Goal: Information Seeking & Learning: Learn about a topic

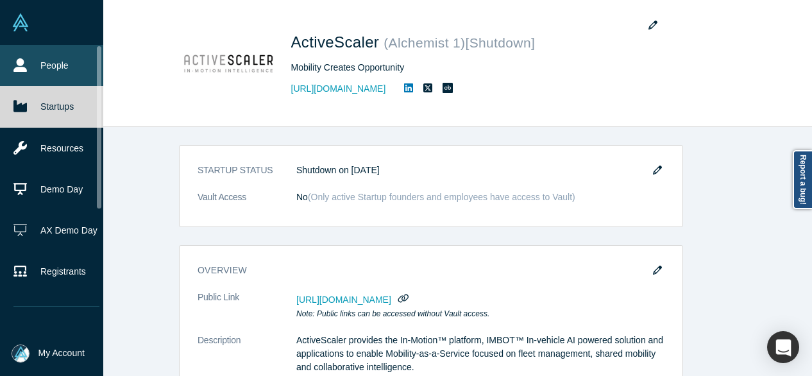
scroll to position [192, 0]
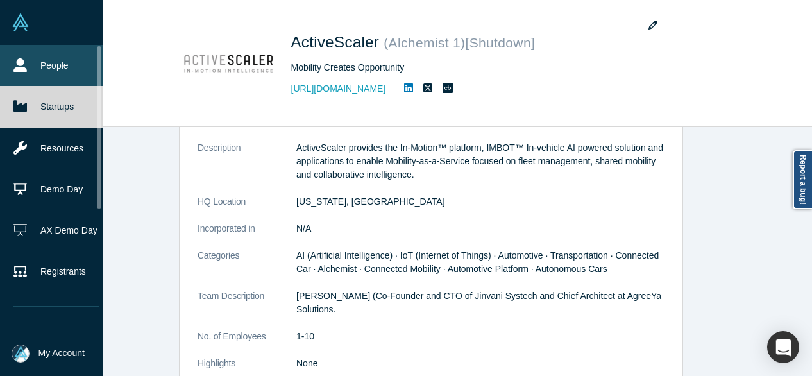
click at [38, 69] on link "People" at bounding box center [56, 65] width 113 height 41
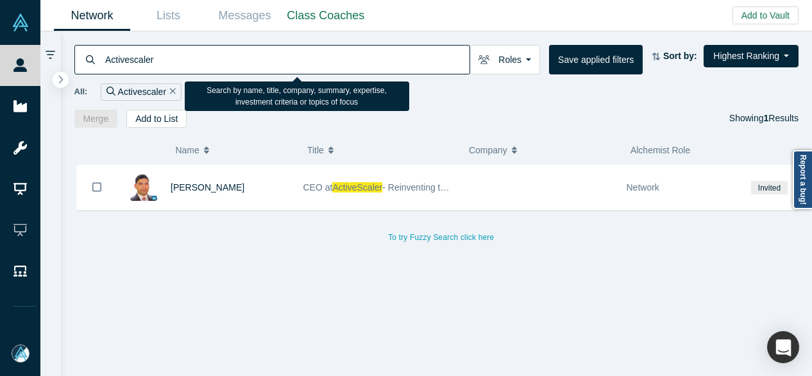
drag, startPoint x: 168, startPoint y: 61, endPoint x: 104, endPoint y: 58, distance: 64.2
click at [104, 58] on input "Activescaler" at bounding box center [286, 59] width 365 height 30
paste input "BidWorks"
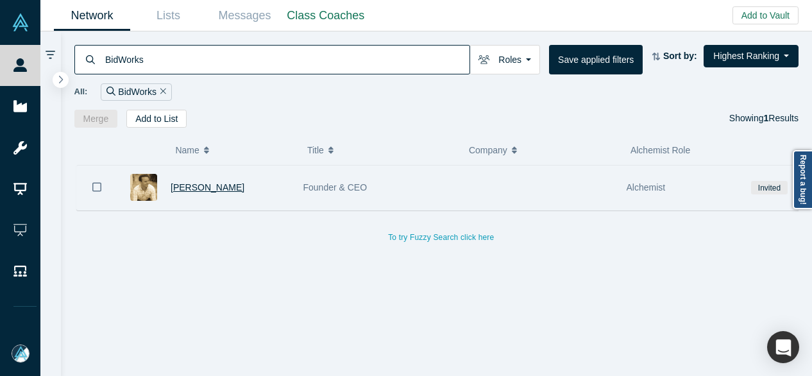
type input "BidWorks"
click at [177, 188] on span "[PERSON_NAME]" at bounding box center [208, 187] width 74 height 10
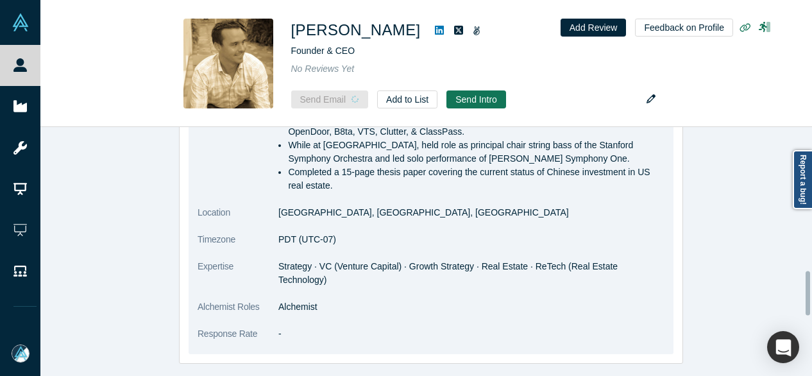
scroll to position [811, 0]
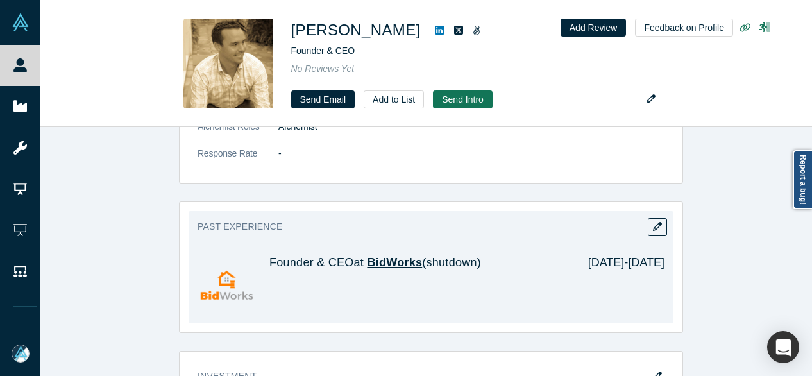
click at [383, 256] on span "BidWorks" at bounding box center [394, 262] width 55 height 13
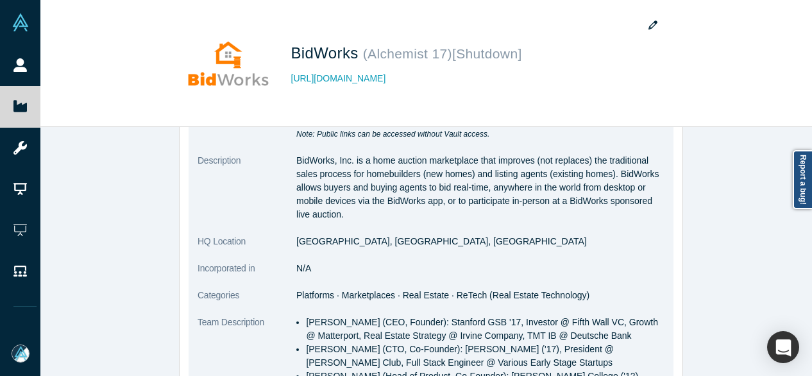
scroll to position [192, 0]
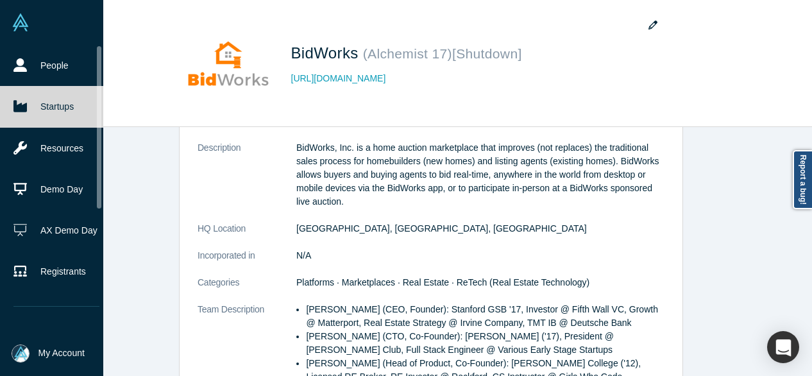
click at [41, 99] on link "Startups" at bounding box center [56, 106] width 113 height 41
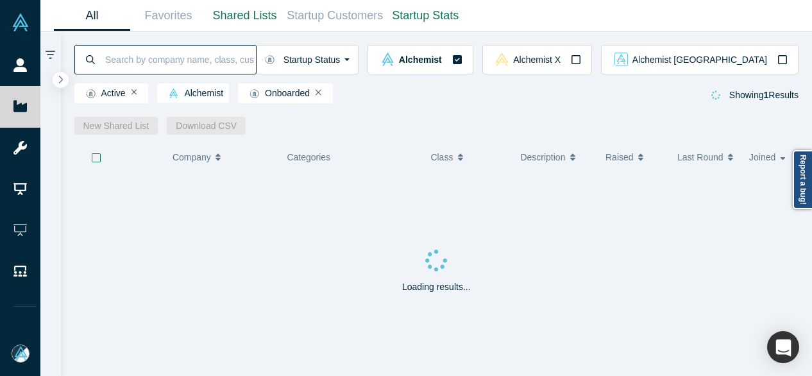
click at [152, 54] on input at bounding box center [180, 59] width 152 height 30
paste input "lushup"
type input "Blushup"
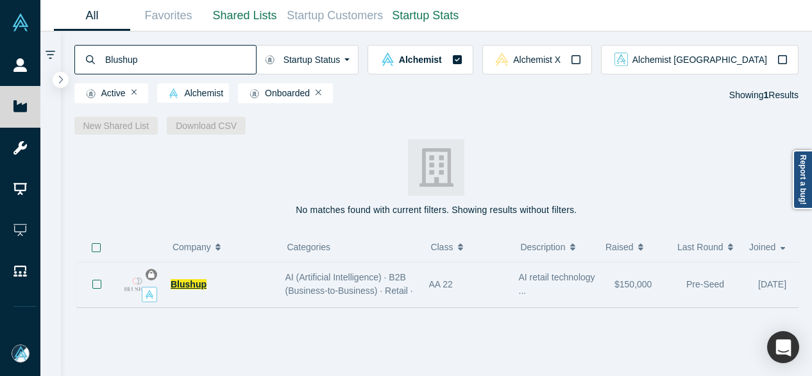
click at [186, 285] on span "Blushup" at bounding box center [189, 284] width 36 height 10
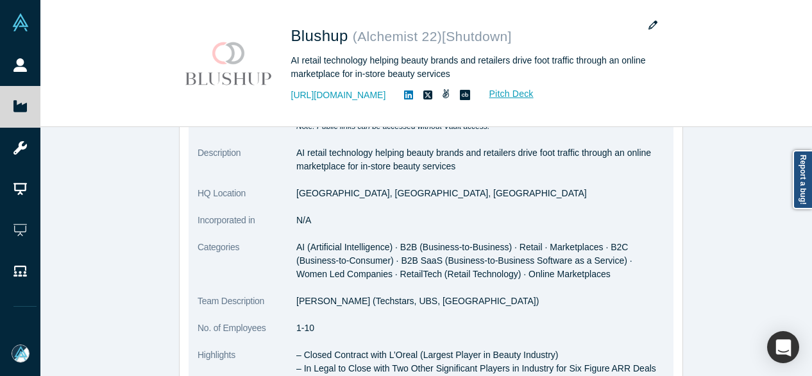
scroll to position [192, 0]
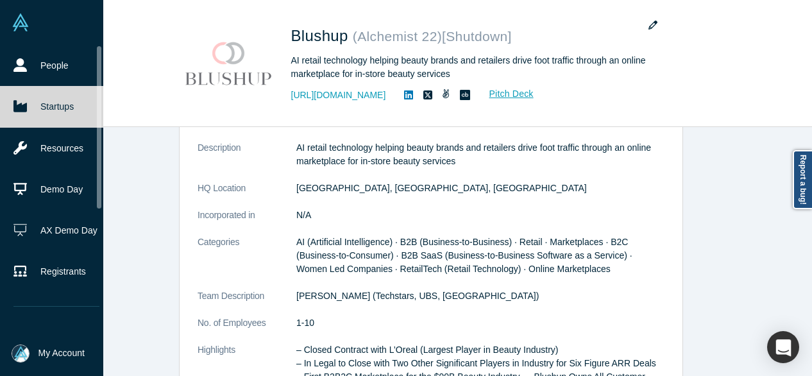
click at [36, 104] on link "Startups" at bounding box center [56, 106] width 113 height 41
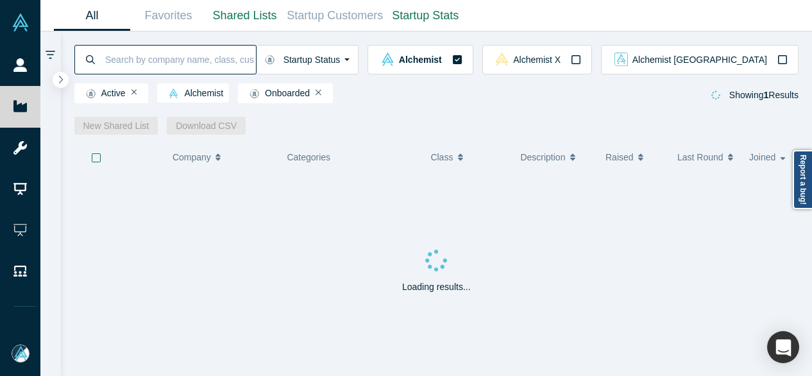
click at [175, 61] on input at bounding box center [180, 59] width 152 height 30
paste input "Cleer Networks"
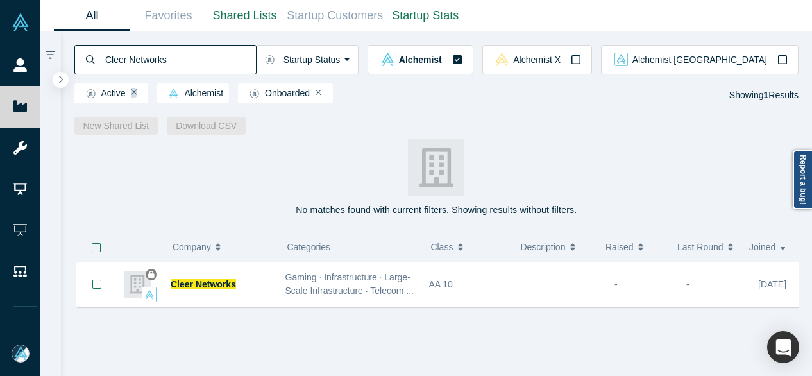
type input "Cleer Networks"
click at [133, 94] on icon "Remove Filter" at bounding box center [134, 93] width 6 height 6
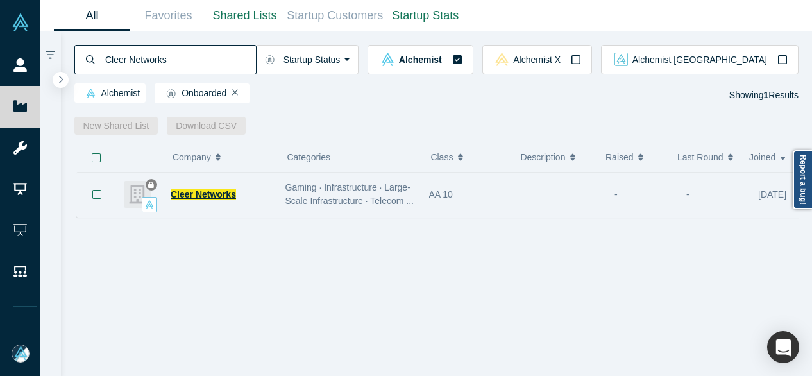
click at [210, 197] on span "Cleer Networks" at bounding box center [203, 194] width 65 height 10
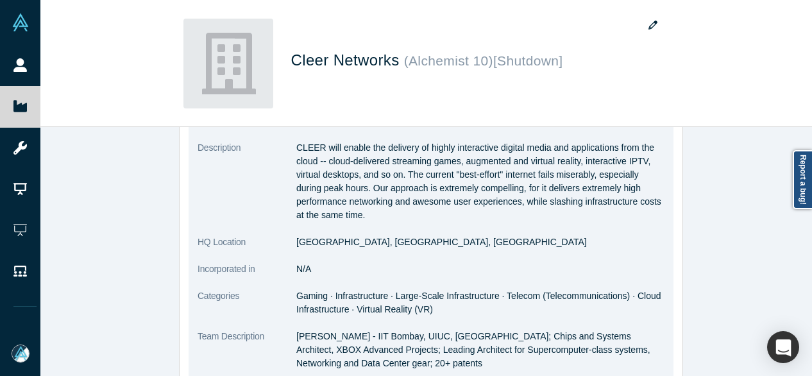
scroll to position [256, 0]
